Goal: Transaction & Acquisition: Book appointment/travel/reservation

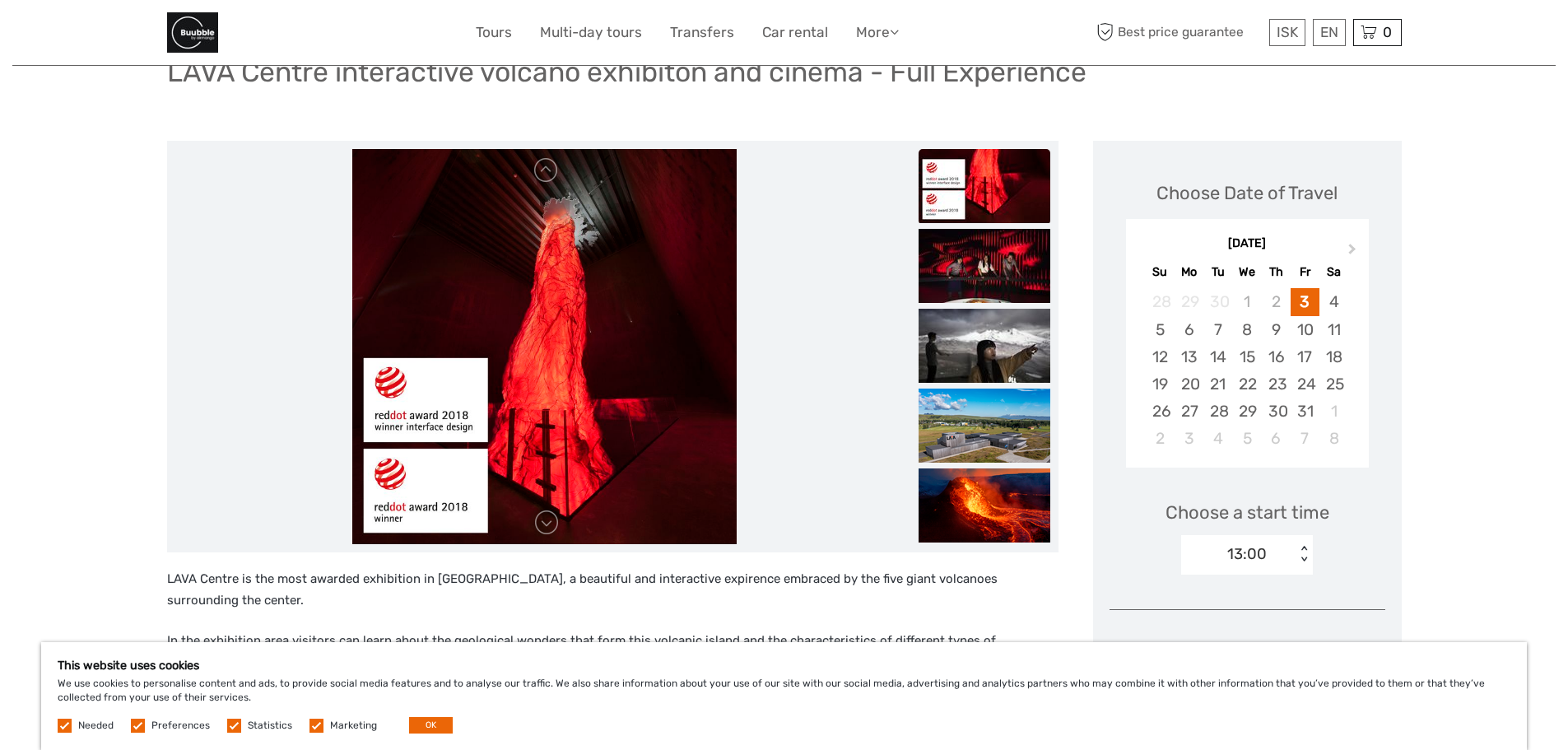
scroll to position [165, 0]
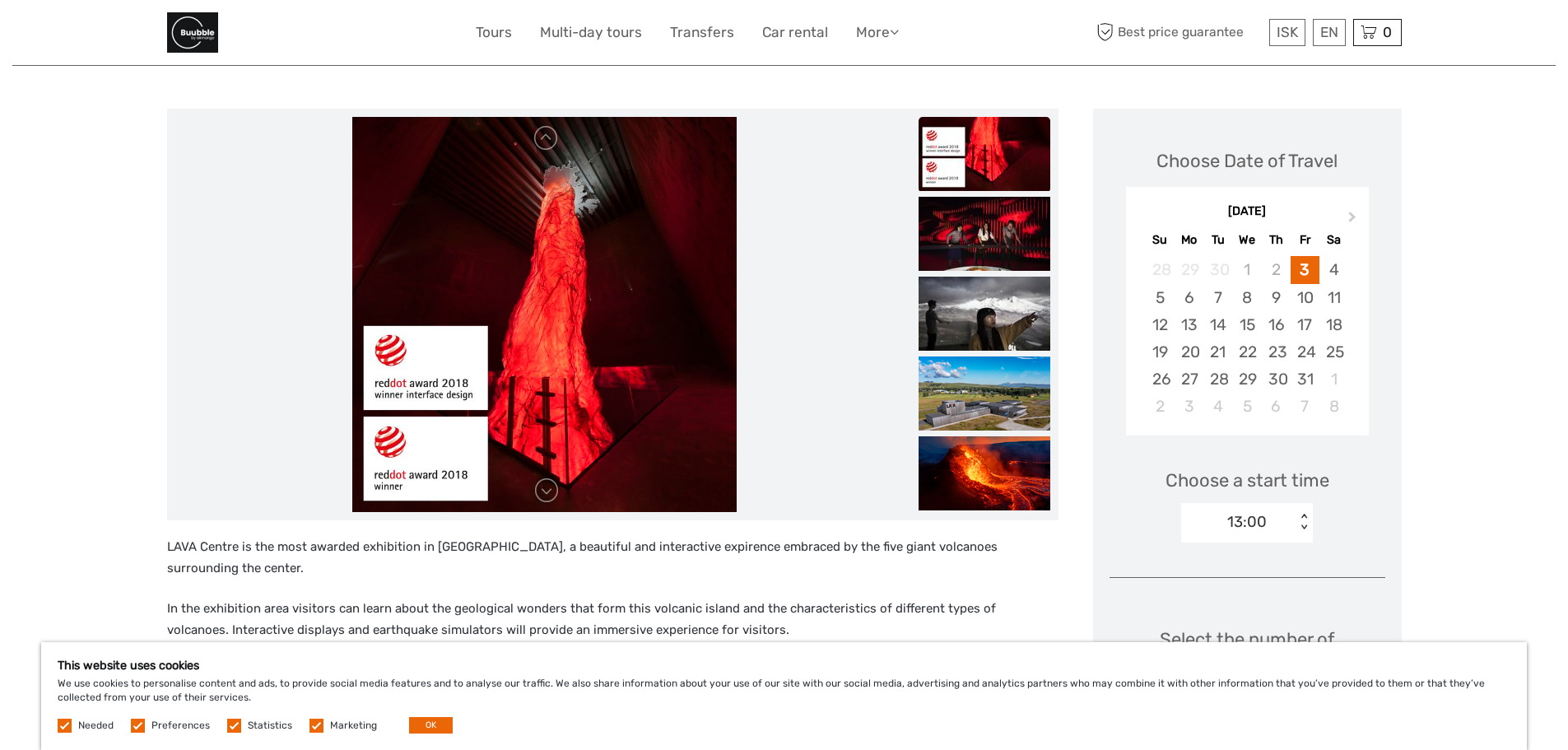
click at [551, 449] on img at bounding box center [544, 315] width 383 height 395
click at [550, 499] on link at bounding box center [546, 490] width 26 height 26
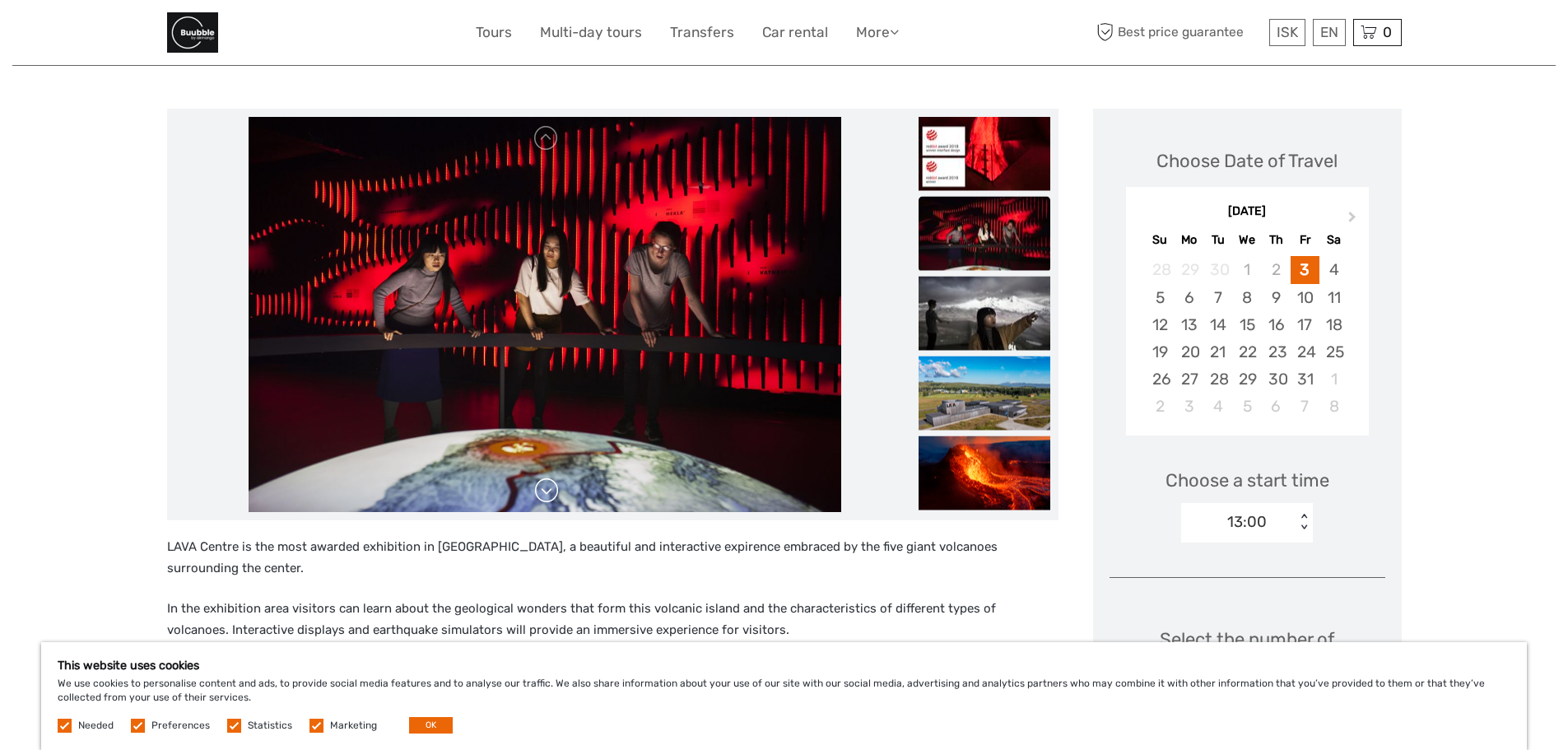
click at [550, 499] on link at bounding box center [546, 490] width 26 height 26
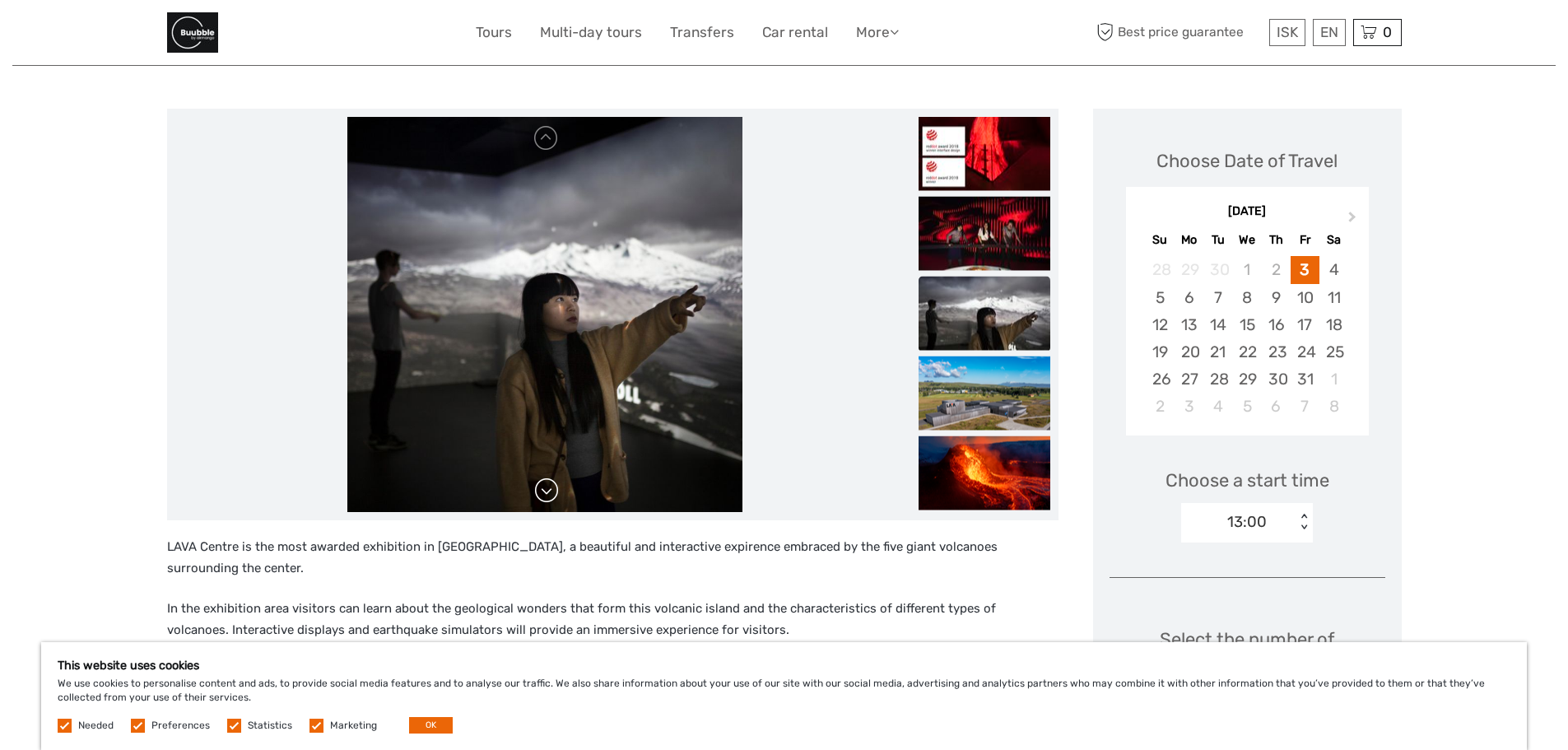
click at [550, 499] on link at bounding box center [546, 490] width 26 height 26
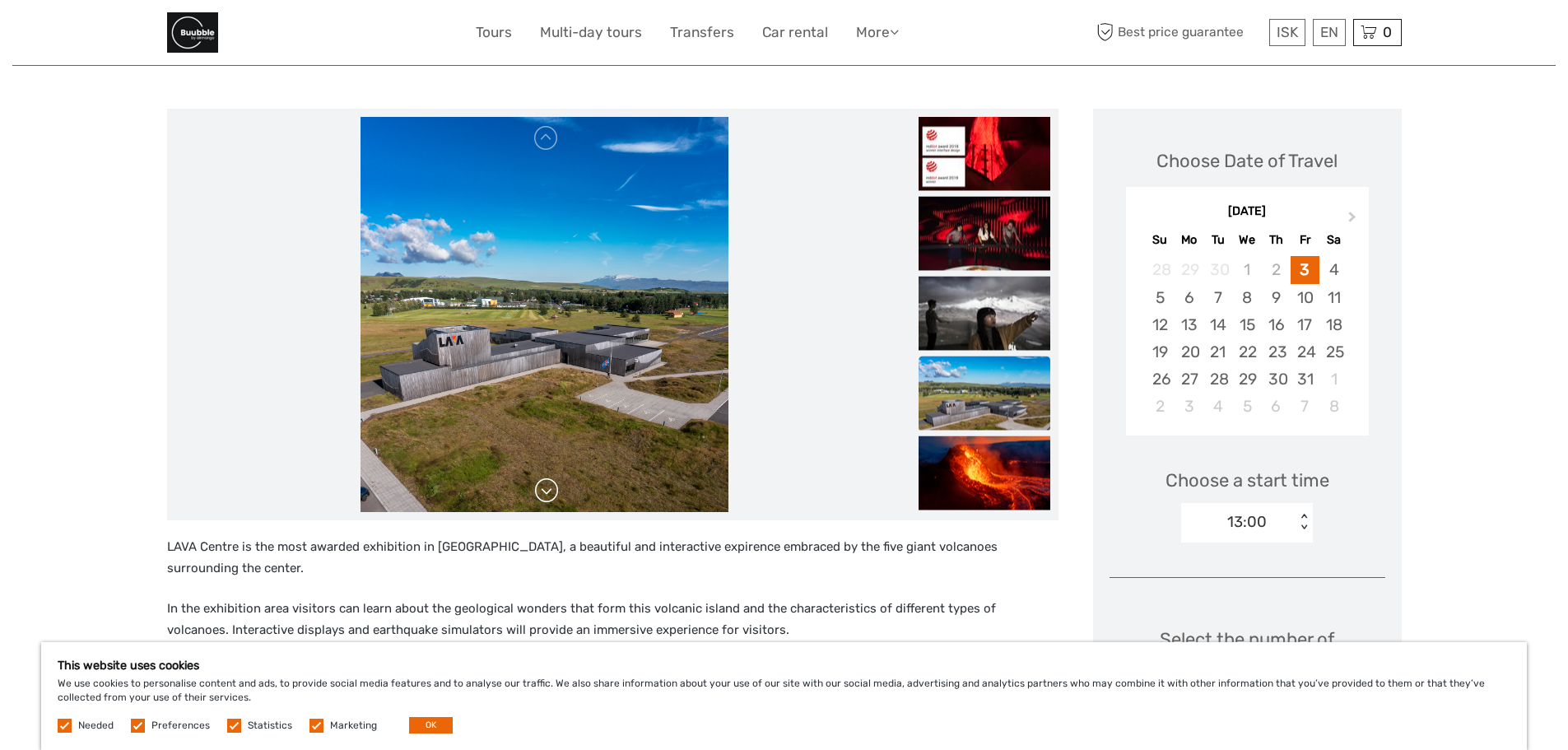
click at [550, 499] on link at bounding box center [546, 490] width 26 height 26
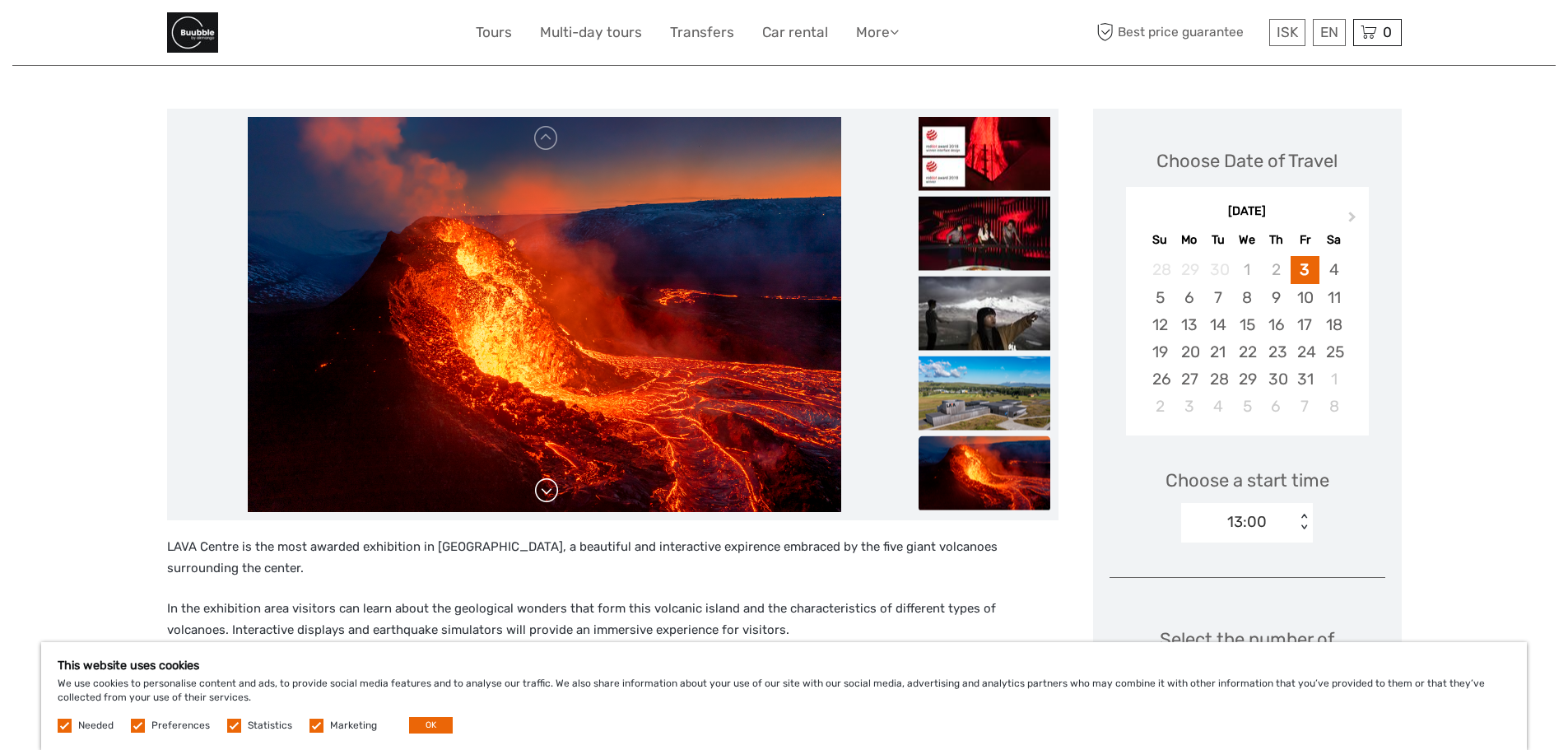
click at [550, 499] on link at bounding box center [546, 490] width 26 height 26
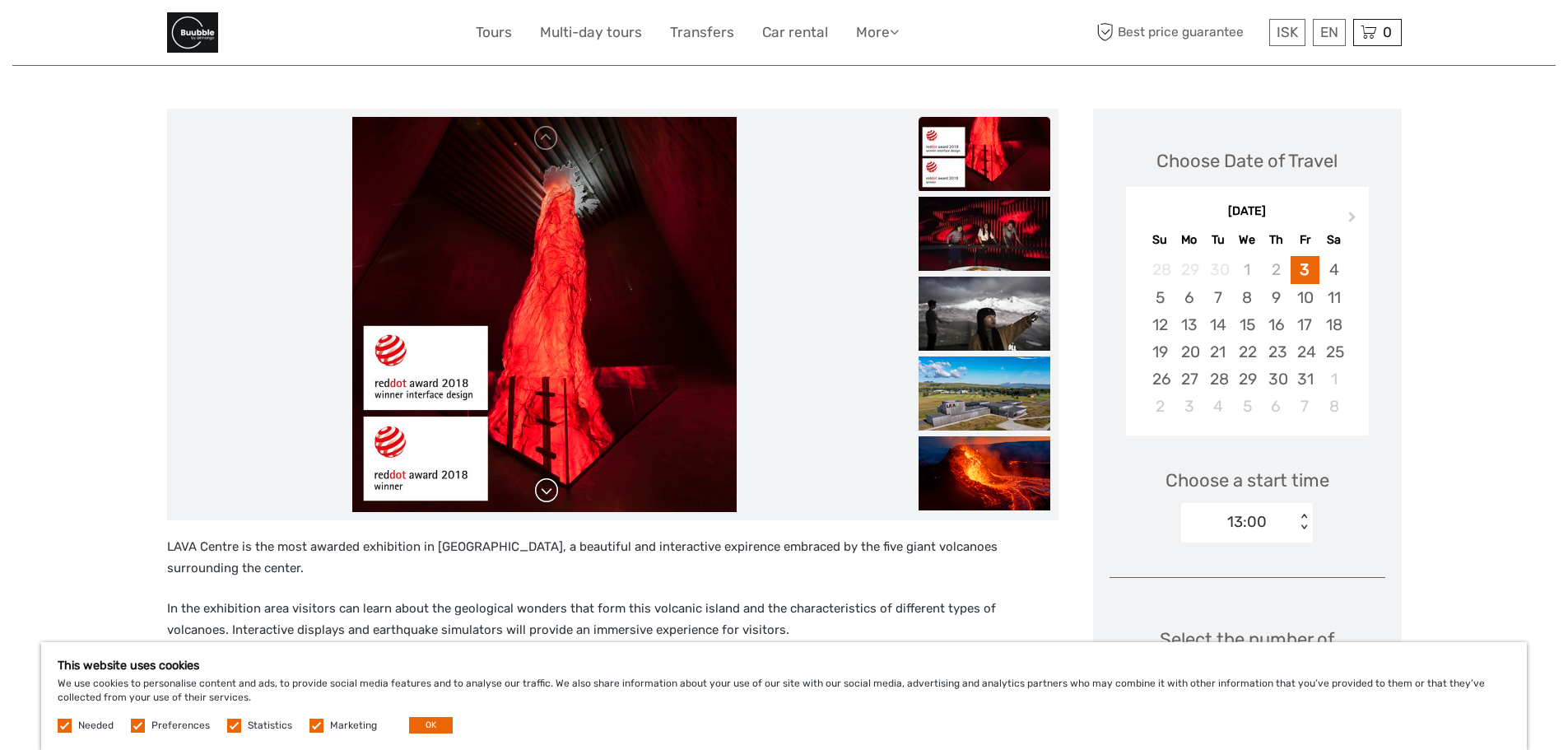
click at [550, 499] on link at bounding box center [546, 490] width 26 height 26
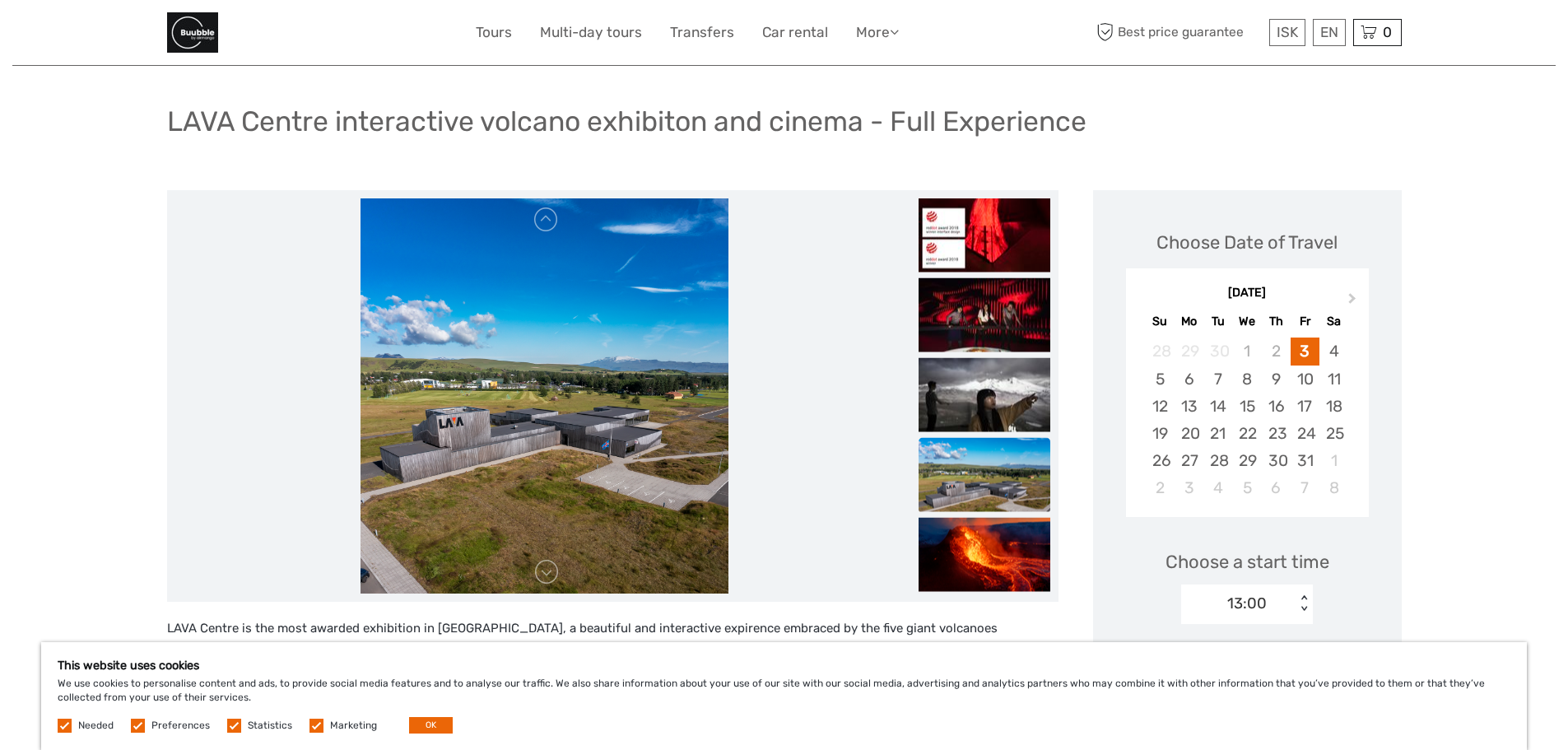
scroll to position [82, 0]
click at [588, 413] on img at bounding box center [545, 396] width 368 height 395
click at [971, 305] on img at bounding box center [985, 316] width 132 height 74
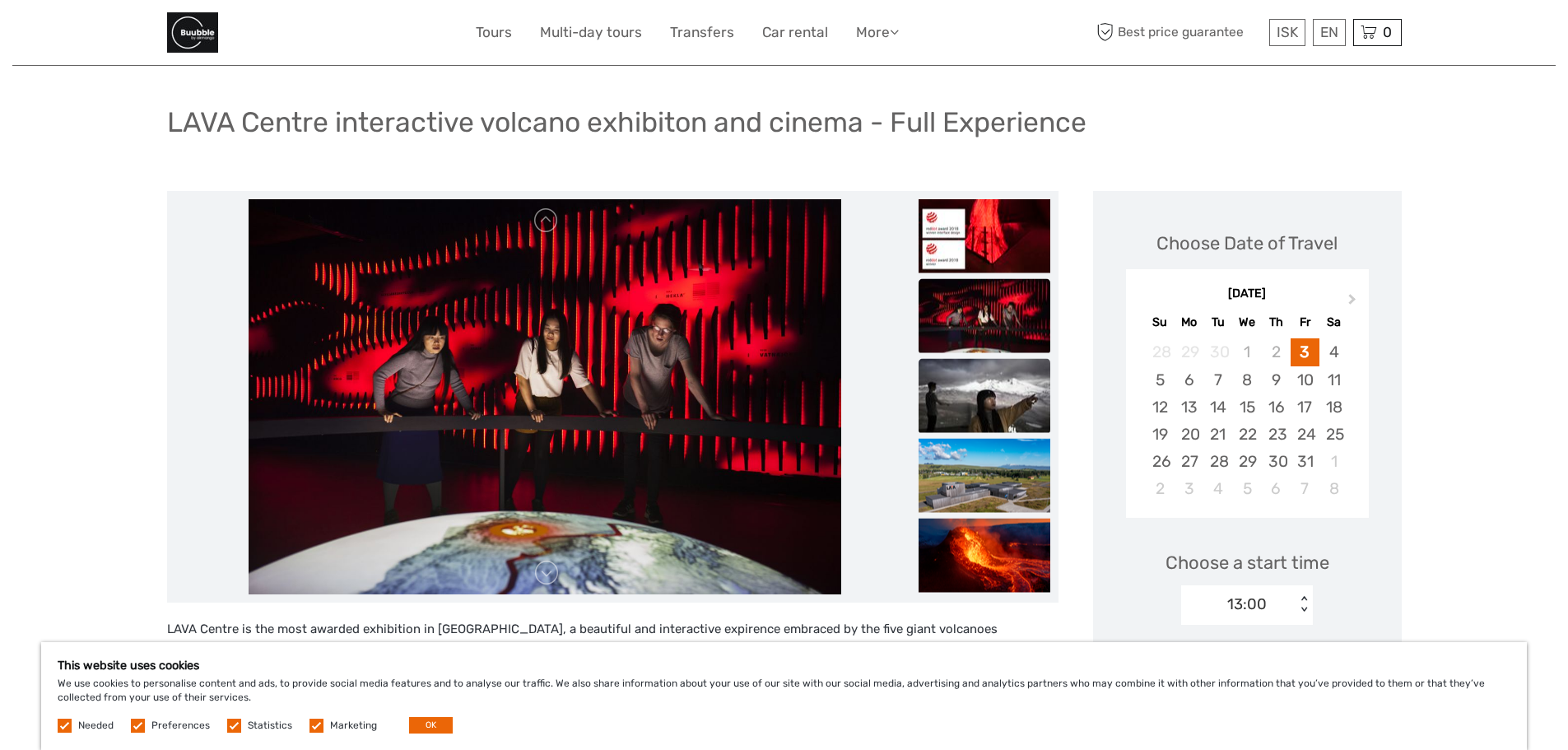
click at [970, 390] on img at bounding box center [985, 396] width 132 height 74
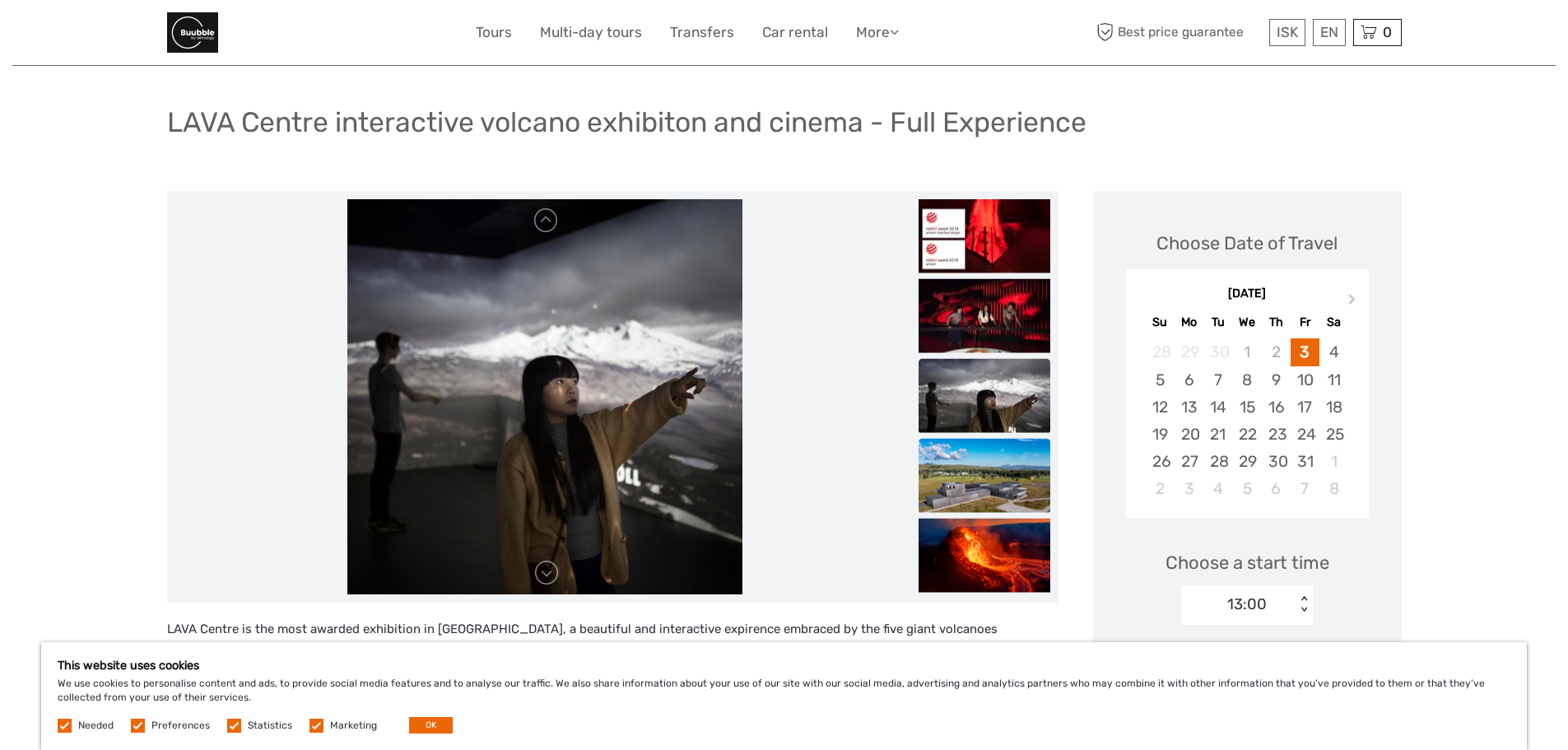
click at [994, 454] on img at bounding box center [985, 476] width 132 height 74
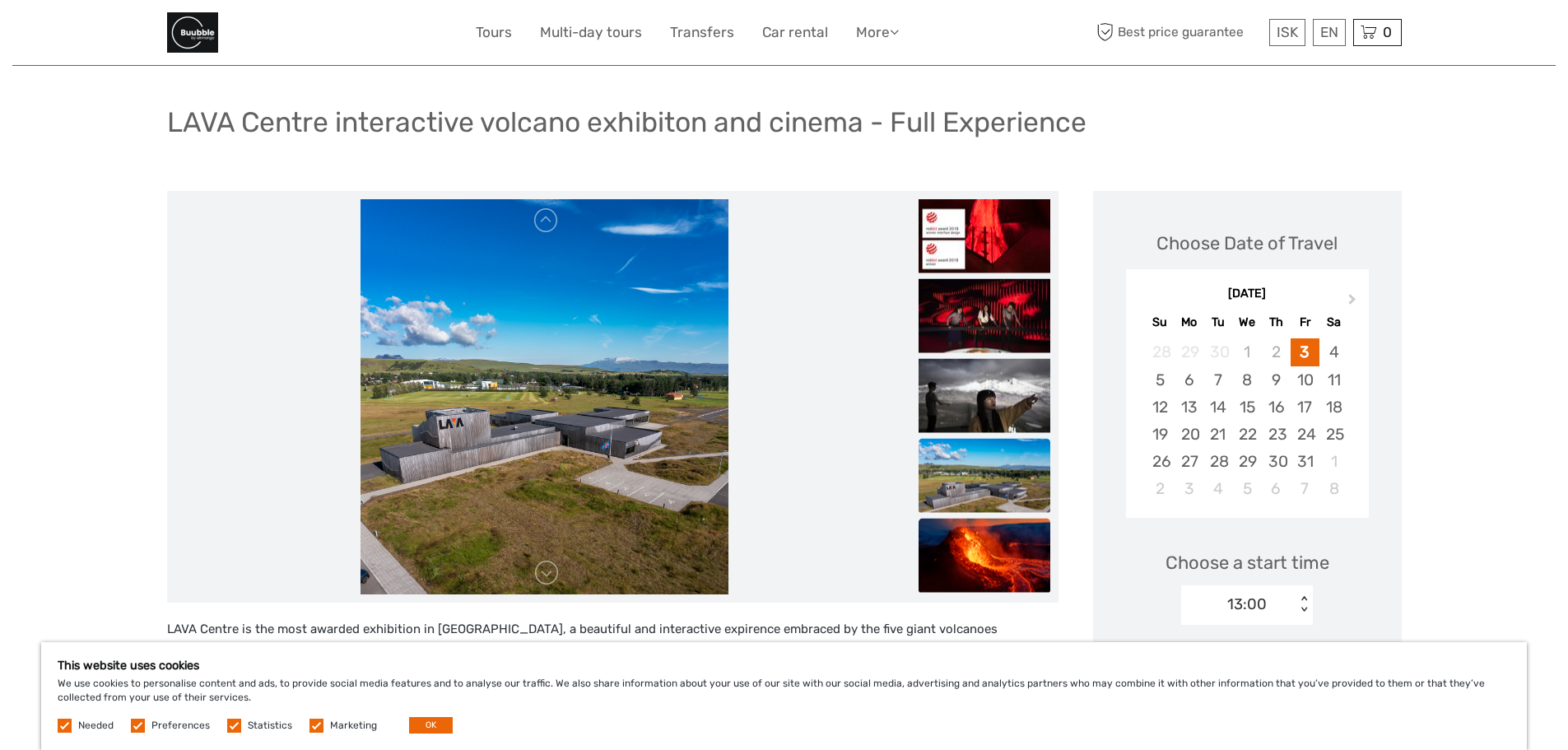
click at [994, 545] on img at bounding box center [985, 556] width 132 height 74
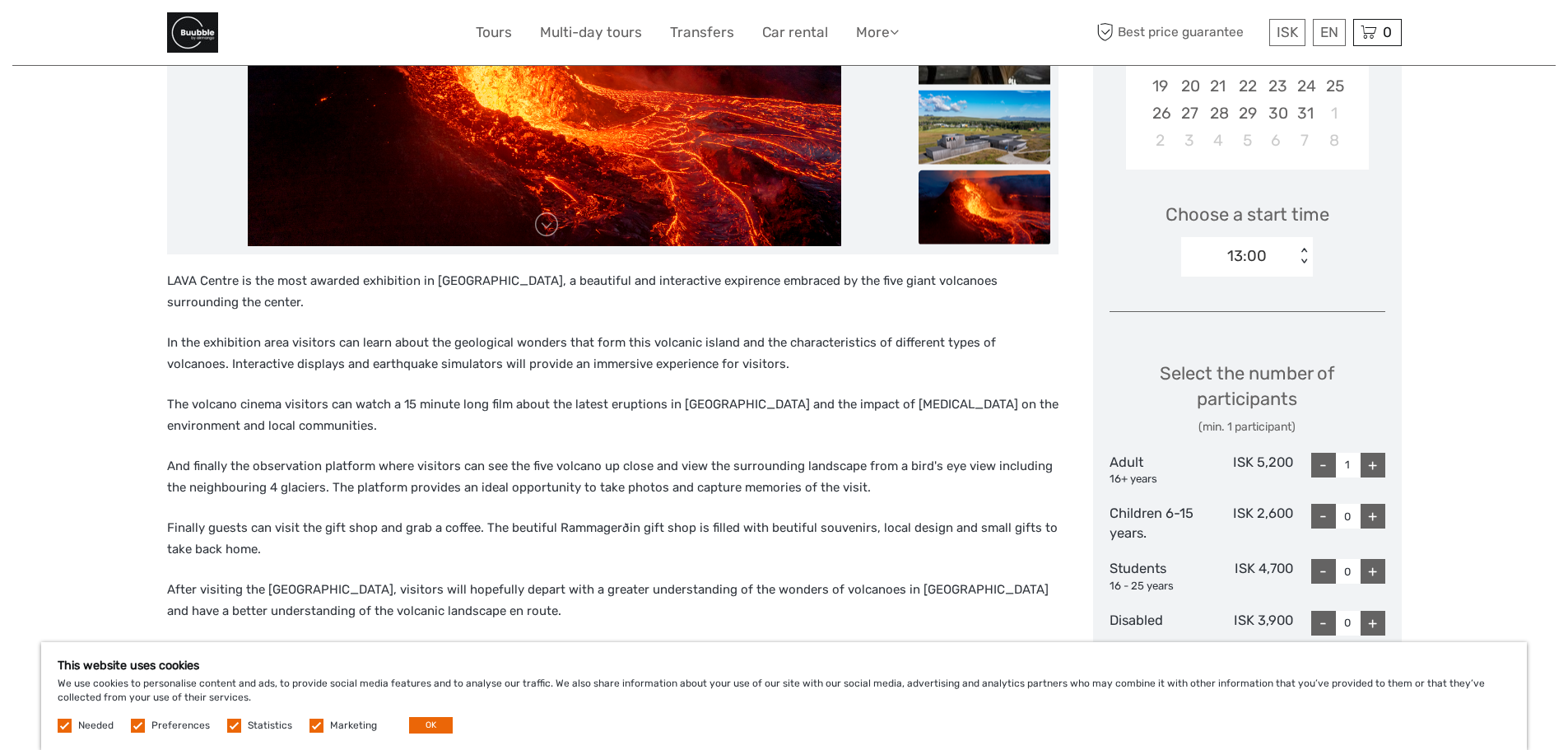
scroll to position [165, 0]
